Goal: Information Seeking & Learning: Learn about a topic

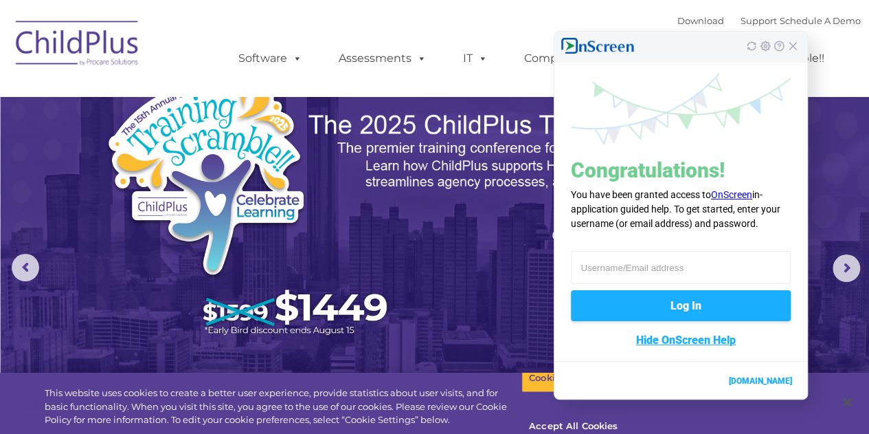
select select "MEDIUM"
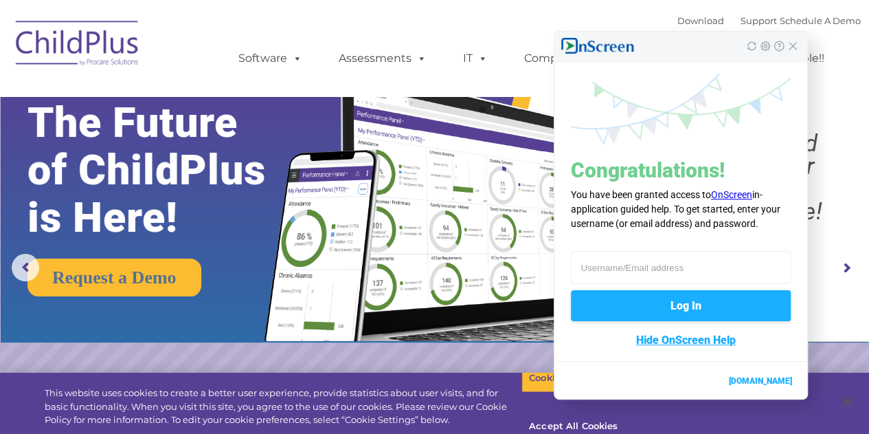
click at [795, 51] on div at bounding box center [680, 46] width 253 height 28
click at [792, 43] on img "Close" at bounding box center [792, 46] width 11 height 11
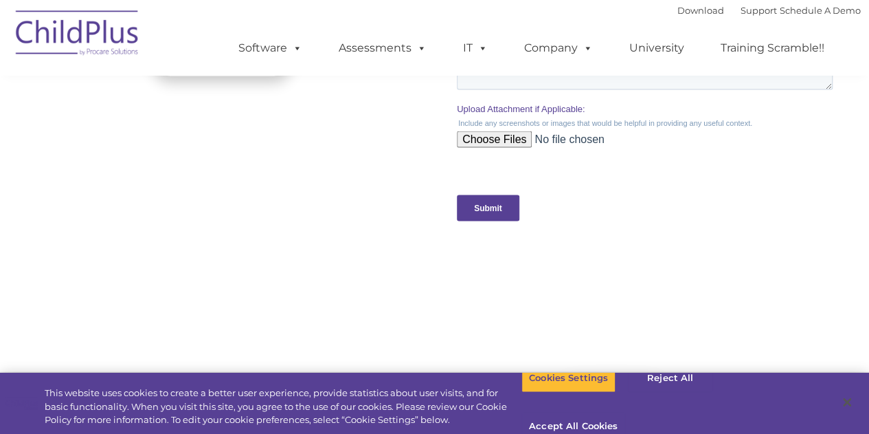
scroll to position [1385, 0]
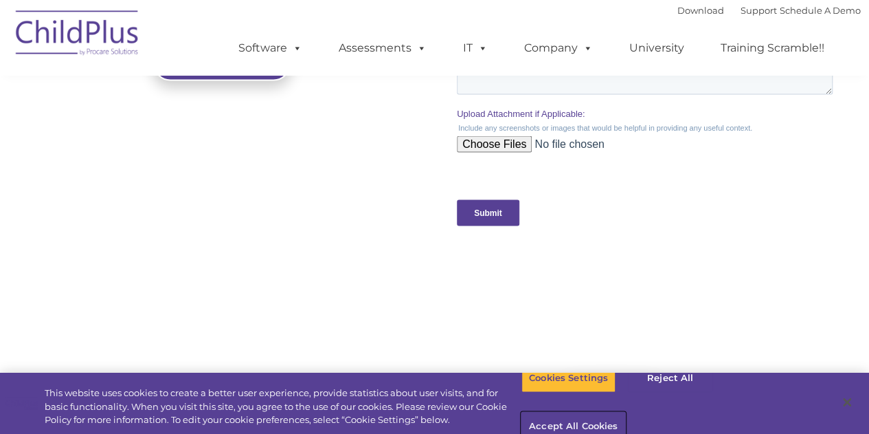
click at [625, 412] on button "Accept All Cookies" at bounding box center [573, 426] width 104 height 29
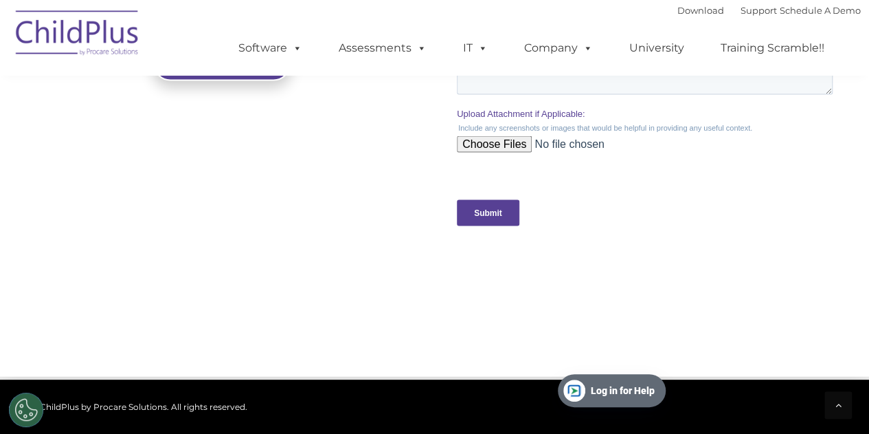
scroll to position [0, 0]
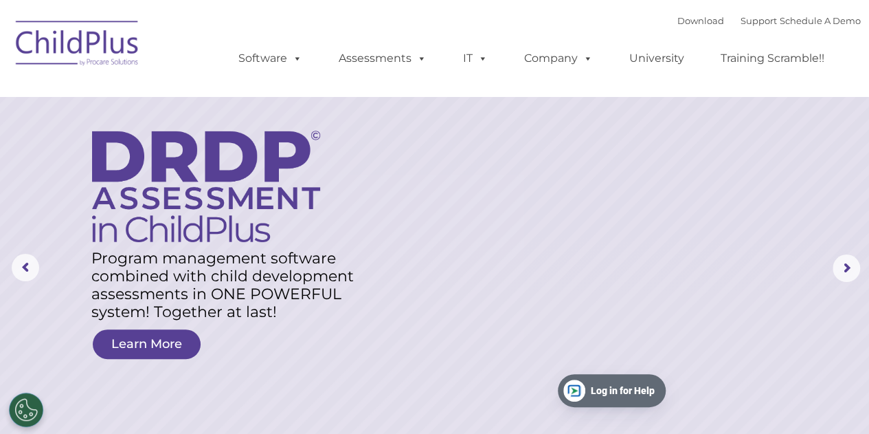
click at [116, 52] on img at bounding box center [77, 45] width 137 height 69
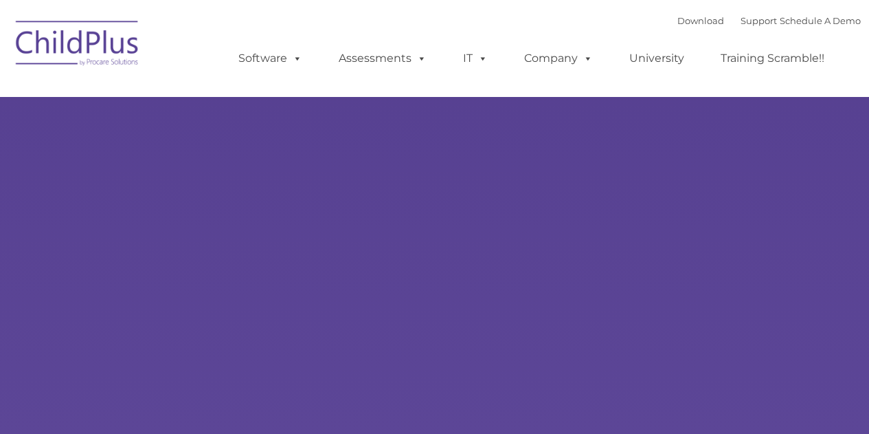
type input ""
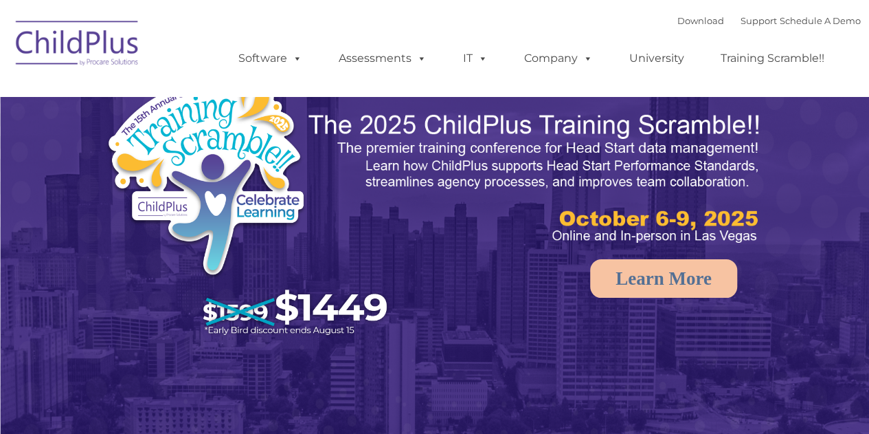
select select "MEDIUM"
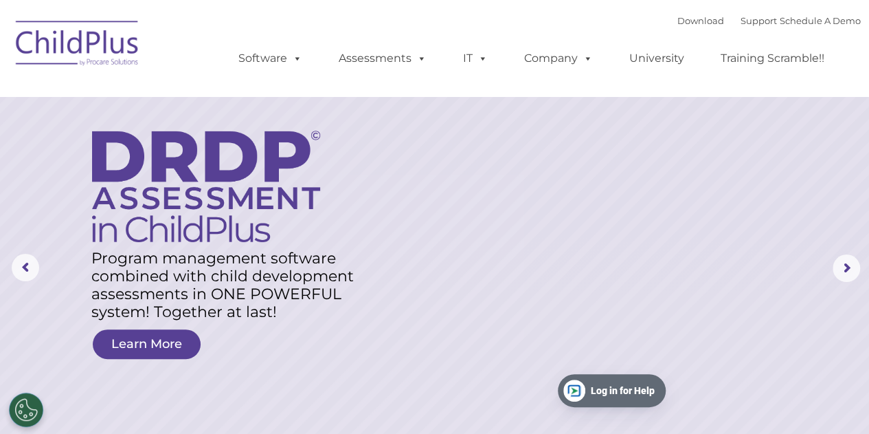
drag, startPoint x: 851, startPoint y: 42, endPoint x: 864, endPoint y: 140, distance: 99.2
drag, startPoint x: 864, startPoint y: 140, endPoint x: 675, endPoint y: 83, distance: 197.4
click at [675, 83] on ul "Software ChildPlus: The original and most widely-used Head Start data managemen…" at bounding box center [536, 58] width 650 height 55
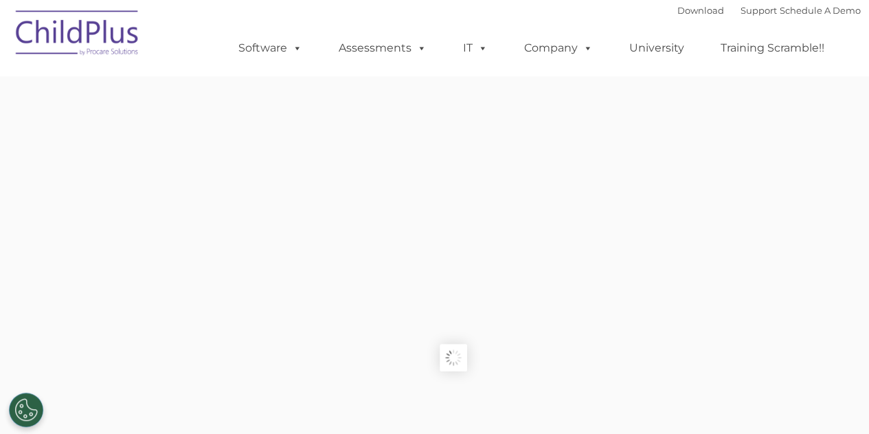
type input ""
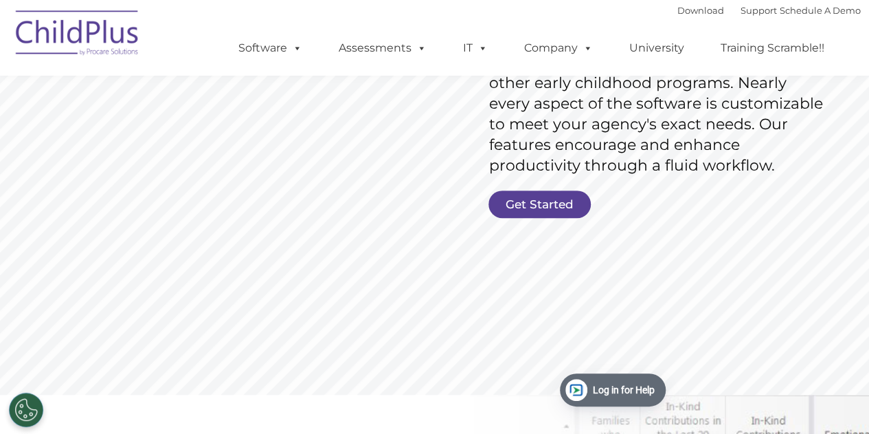
scroll to position [224, 0]
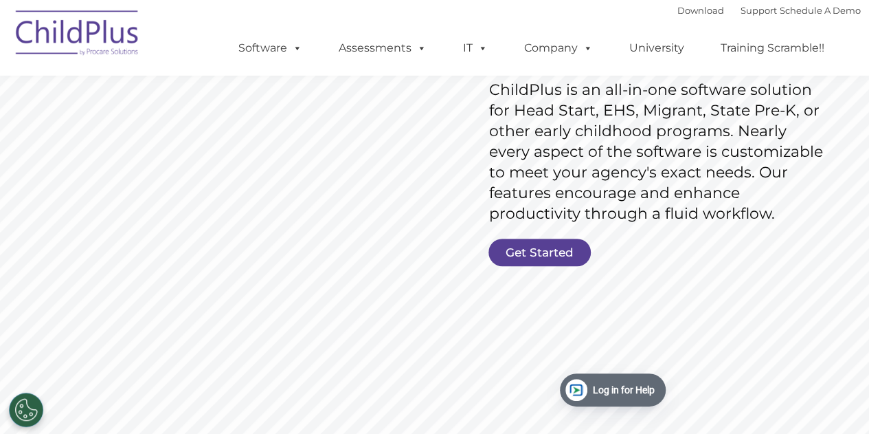
click at [570, 236] on rs-slide "Request Pricing ChildPlus is an all-in-one software solution for Head Start, EH…" at bounding box center [434, 133] width 869 height 618
click at [568, 244] on link "Get Started" at bounding box center [540, 251] width 102 height 27
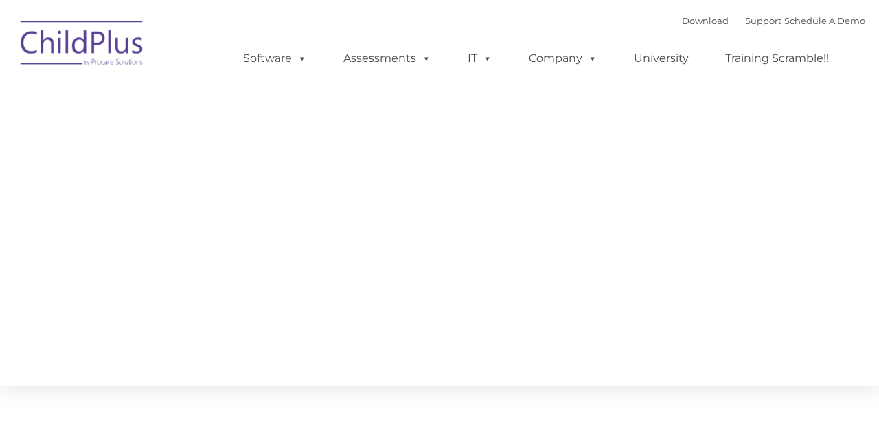
type input ""
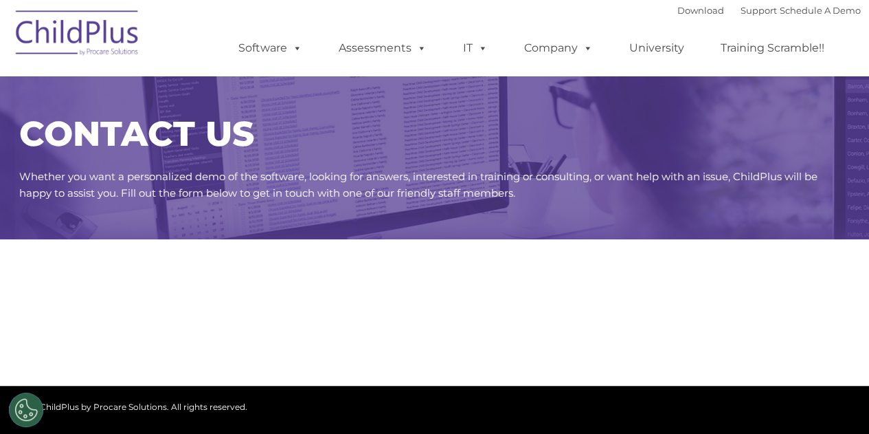
select select "MEDIUM"
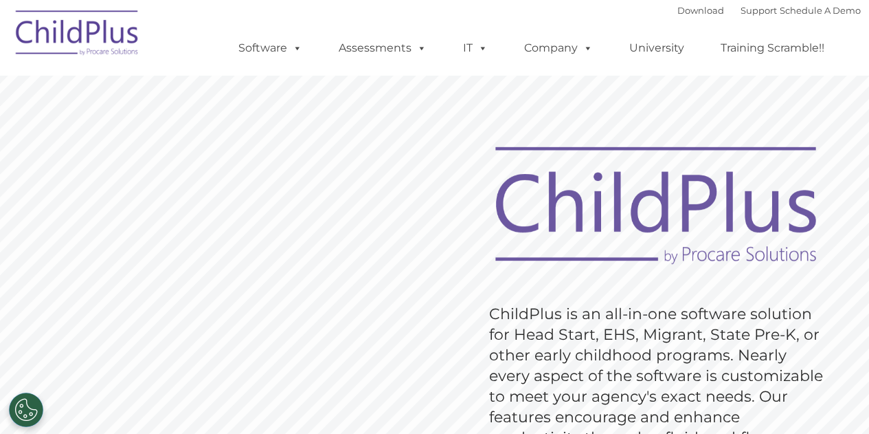
scroll to position [224, 0]
